Goal: Contribute content: Add original content to the website for others to see

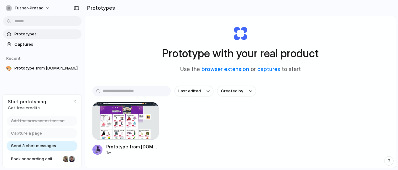
scroll to position [11, 0]
click at [267, 68] on link "captures" at bounding box center [268, 69] width 23 height 6
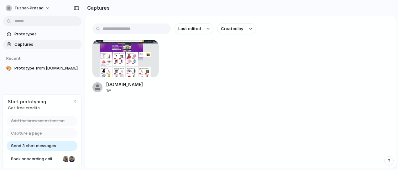
click at [29, 44] on span "Captures" at bounding box center [46, 44] width 65 height 6
click at [18, 44] on span "Captures" at bounding box center [46, 44] width 65 height 6
click at [28, 33] on span "Prototypes" at bounding box center [46, 34] width 65 height 6
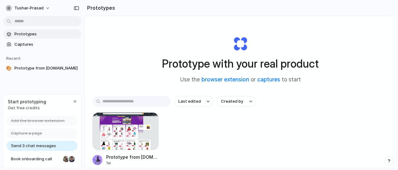
scroll to position [36, 0]
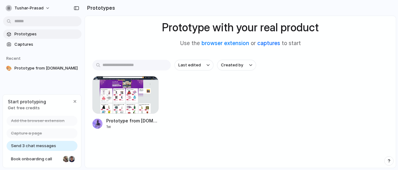
click at [263, 43] on link "captures" at bounding box center [268, 43] width 23 height 6
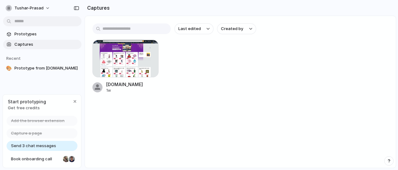
click at [9, 42] on div at bounding box center [9, 44] width 6 height 6
click at [9, 46] on div at bounding box center [9, 44] width 6 height 6
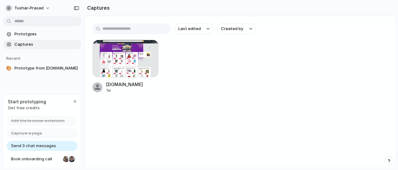
click at [37, 106] on span "Get free credits" at bounding box center [27, 108] width 38 height 6
click at [124, 31] on input "text" at bounding box center [131, 28] width 78 height 11
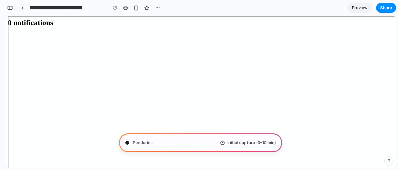
type input "**********"
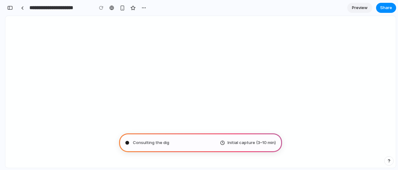
scroll to position [309, 0]
click at [259, 136] on div "Consulting the digital oracle . Initial capture (3–10 min)" at bounding box center [200, 142] width 163 height 19
click at [179, 142] on div "Calculating user delight ... Initial capture (3–10 min)" at bounding box center [200, 142] width 163 height 19
click at [179, 142] on div "Calculating user delight Initial capture (3–10 min)" at bounding box center [200, 142] width 163 height 19
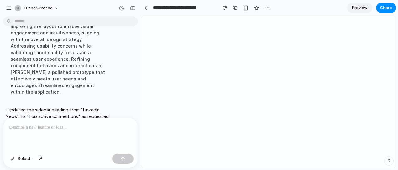
scroll to position [92, 0]
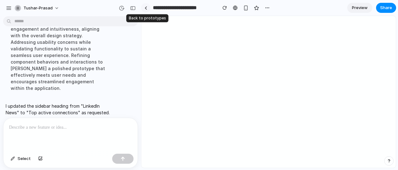
click at [146, 8] on div at bounding box center [145, 7] width 3 height 3
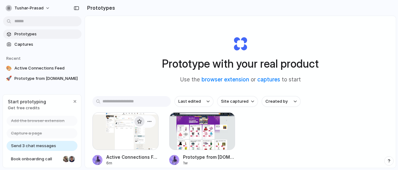
click at [135, 124] on button "button" at bounding box center [139, 122] width 10 height 10
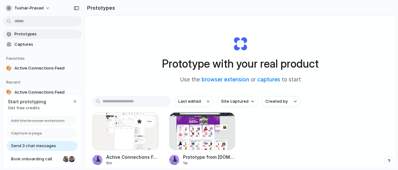
click at [124, 131] on div at bounding box center [125, 131] width 66 height 38
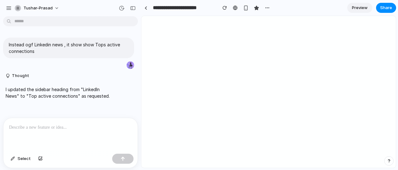
click at [362, 10] on span "Preview" at bounding box center [360, 8] width 16 height 6
